Goal: Task Accomplishment & Management: Use online tool/utility

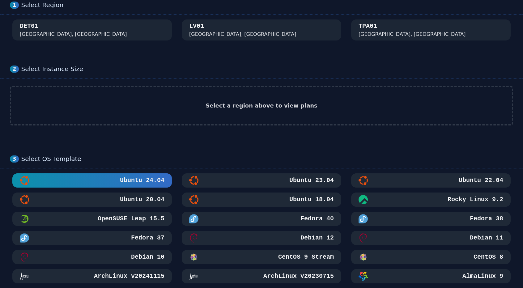
click at [330, 193] on button "Ubuntu 18.04" at bounding box center [262, 200] width 160 height 14
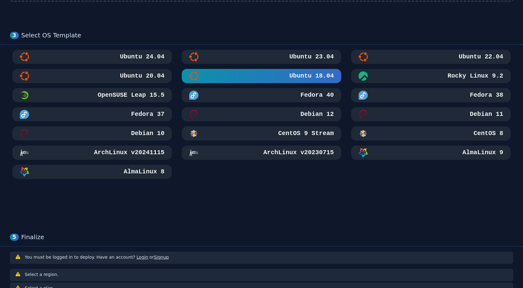
scroll to position [186, 0]
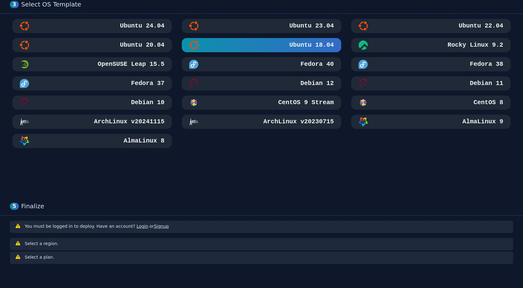
click at [319, 87] on h3 "Debian 12" at bounding box center [316, 83] width 35 height 9
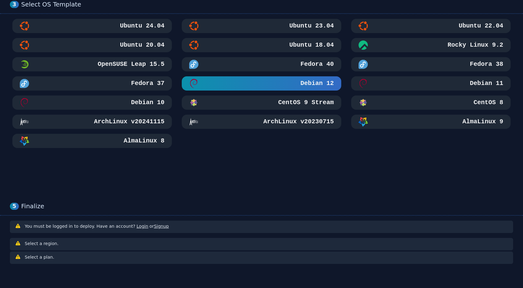
click at [313, 104] on h3 "CentOS 9 Stream" at bounding box center [305, 102] width 57 height 9
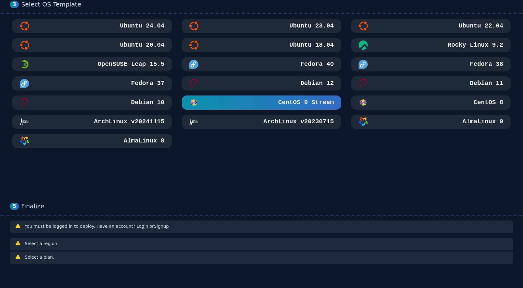
click at [249, 126] on div "ArchLinux v20230715" at bounding box center [261, 121] width 145 height 9
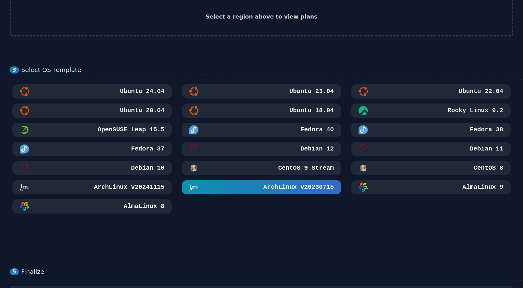
scroll to position [93, 0]
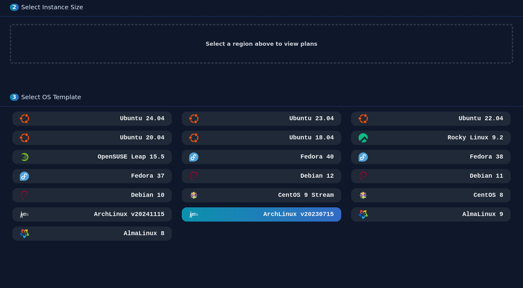
drag, startPoint x: 139, startPoint y: 212, endPoint x: 142, endPoint y: 209, distance: 3.9
click at [139, 211] on h3 "ArchLinux v20241115" at bounding box center [129, 214] width 72 height 9
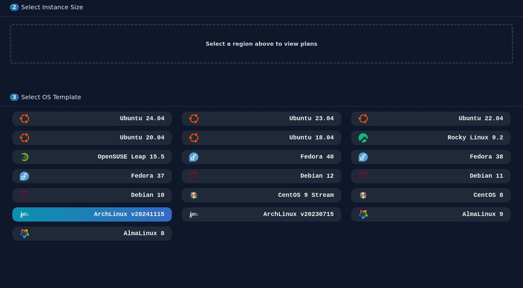
click at [168, 223] on div "Ubuntu 24.04 Ubuntu 23.04 Ubuntu 22.04 Ubuntu 20.04 Ubuntu 18.04 Rocky Linux 9.…" at bounding box center [262, 176] width 504 height 129
click at [163, 232] on h3 "AlmaLinux 8" at bounding box center [143, 233] width 42 height 9
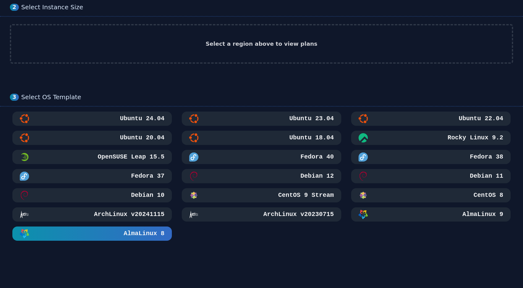
click at [156, 149] on div "Ubuntu 24.04 Ubuntu 23.04 Ubuntu 22.04 Ubuntu 20.04 Ubuntu 18.04 Rocky Linux 9.…" at bounding box center [262, 176] width 504 height 129
click at [157, 139] on h3 "Ubuntu 20.04" at bounding box center [142, 138] width 46 height 9
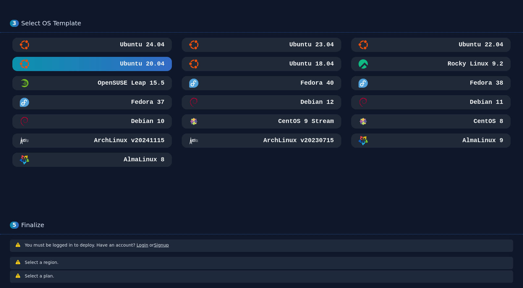
scroll to position [186, 0]
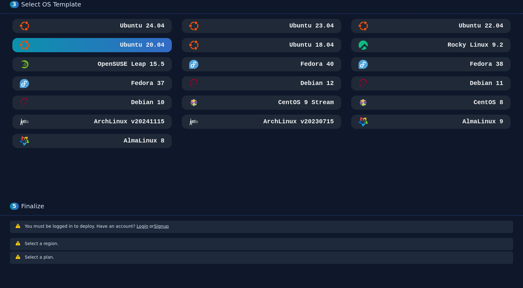
click at [404, 89] on button "Debian 11" at bounding box center [431, 83] width 160 height 14
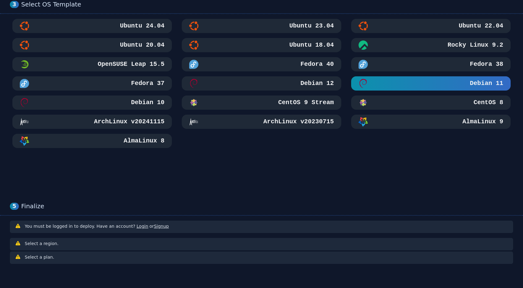
click at [228, 88] on button "Debian 12" at bounding box center [262, 83] width 160 height 14
